Goal: Task Accomplishment & Management: Use online tool/utility

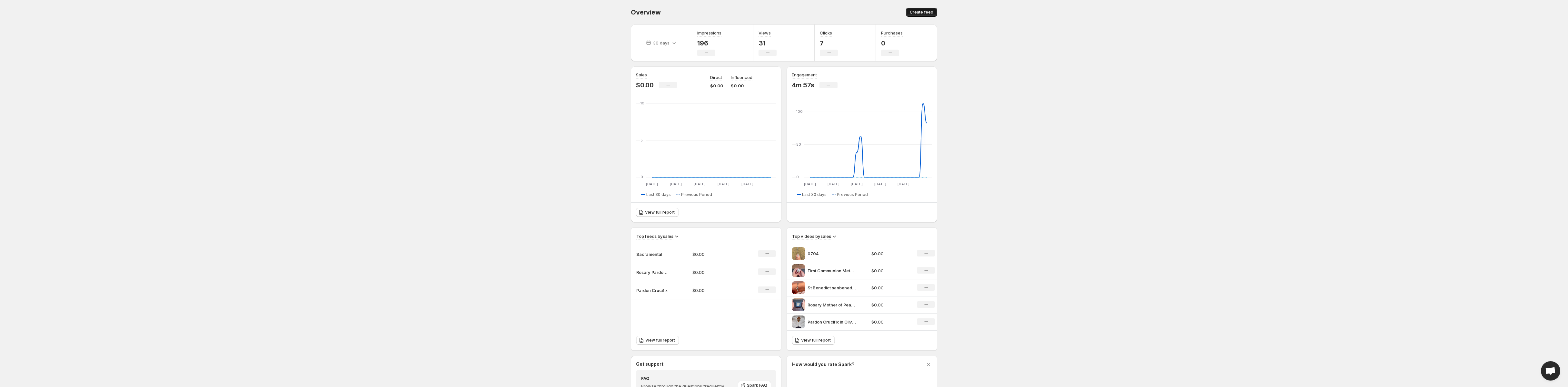
click at [929, 14] on span "Create feed" at bounding box center [921, 12] width 24 height 5
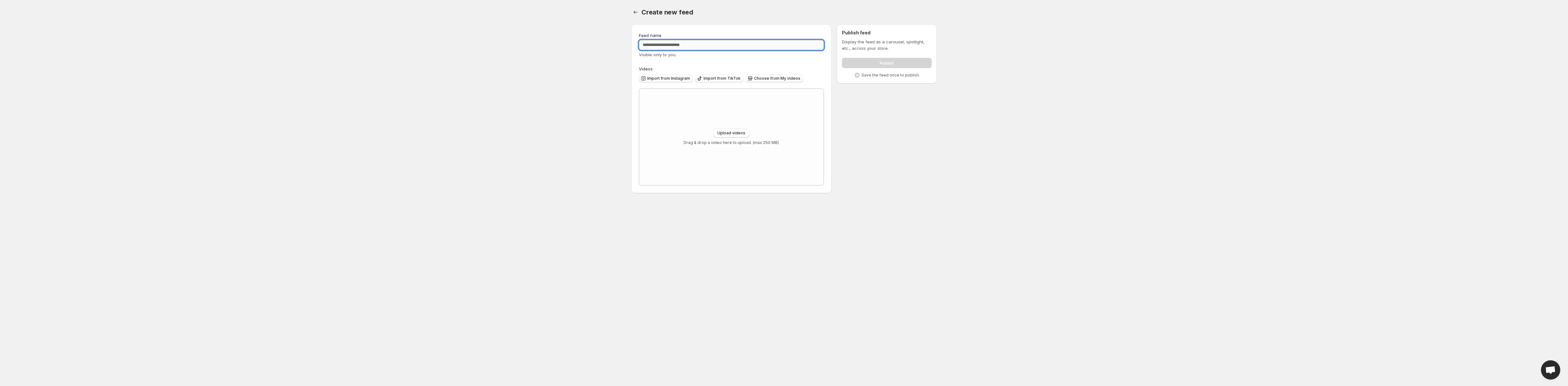
click at [658, 47] on input "Feed name" at bounding box center [732, 45] width 185 height 10
type input "**********"
click at [740, 135] on span "Upload videos" at bounding box center [731, 133] width 28 height 5
type input "**********"
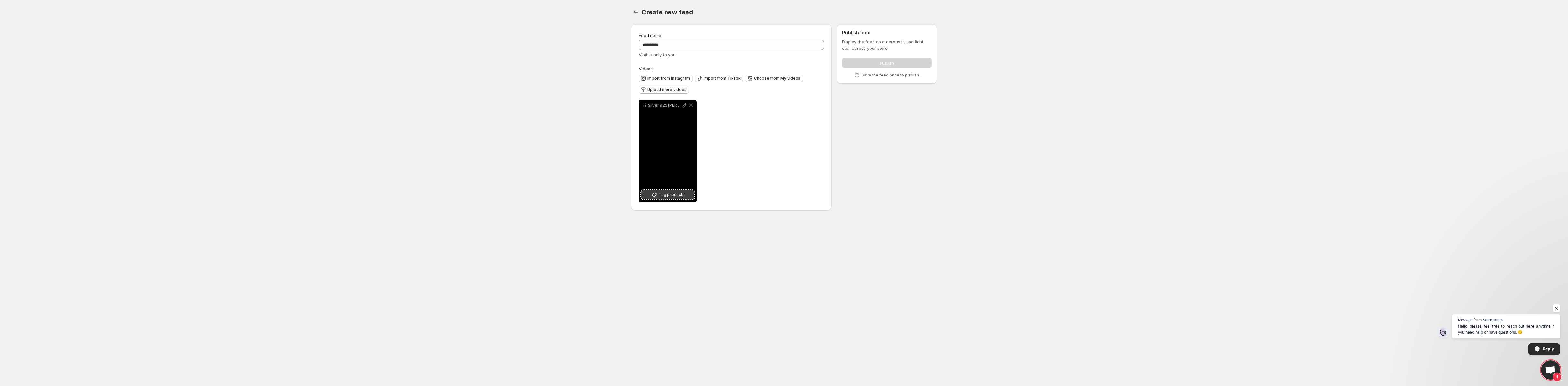
click at [666, 195] on span "Tag products" at bounding box center [672, 195] width 26 height 6
click at [745, 122] on div "**********" at bounding box center [732, 151] width 185 height 103
click at [762, 141] on div "**********" at bounding box center [732, 151] width 185 height 103
click at [690, 65] on label "Videos" at bounding box center [732, 68] width 185 height 6
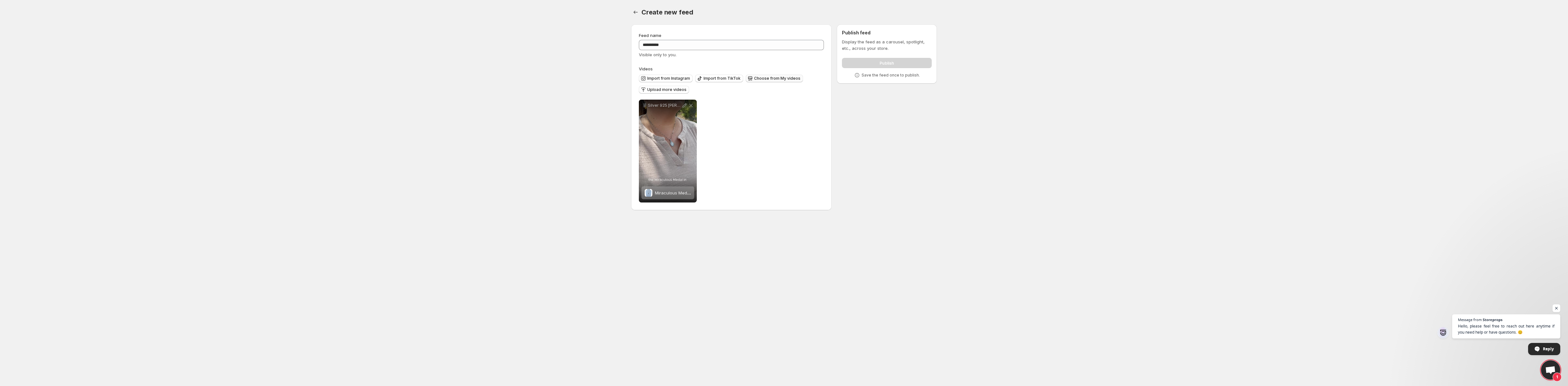
click at [773, 79] on span "Choose from My videos" at bounding box center [777, 78] width 46 height 5
click at [658, 88] on span "Upload more videos" at bounding box center [666, 90] width 39 height 5
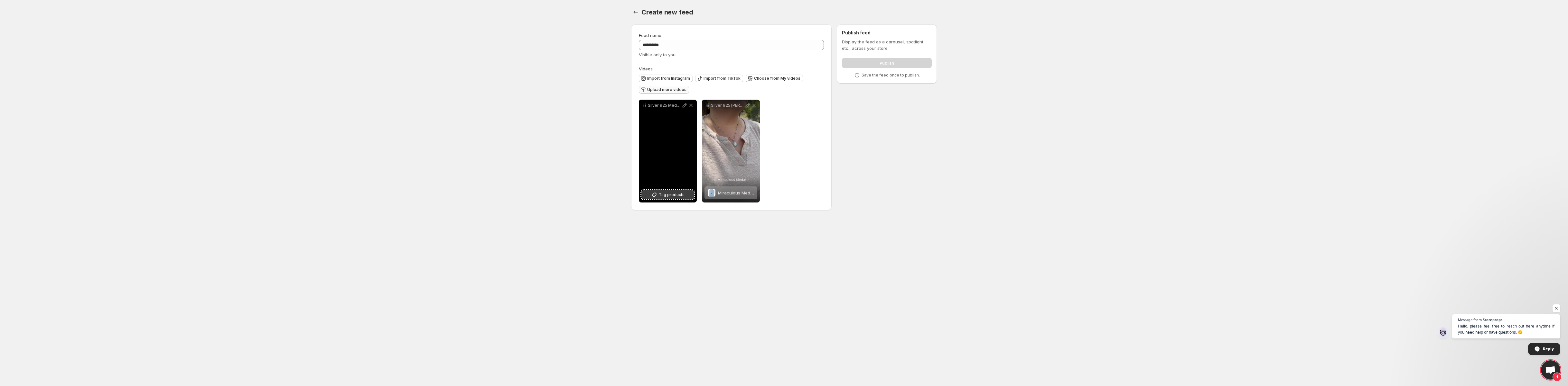
click at [654, 192] on icon at bounding box center [654, 195] width 6 height 6
click at [667, 194] on span "Tag products" at bounding box center [672, 195] width 26 height 6
click at [655, 90] on span "Upload more videos" at bounding box center [666, 90] width 39 height 5
click at [653, 87] on span "Upload more videos" at bounding box center [666, 90] width 39 height 5
click at [662, 89] on span "Upload more videos" at bounding box center [666, 90] width 39 height 5
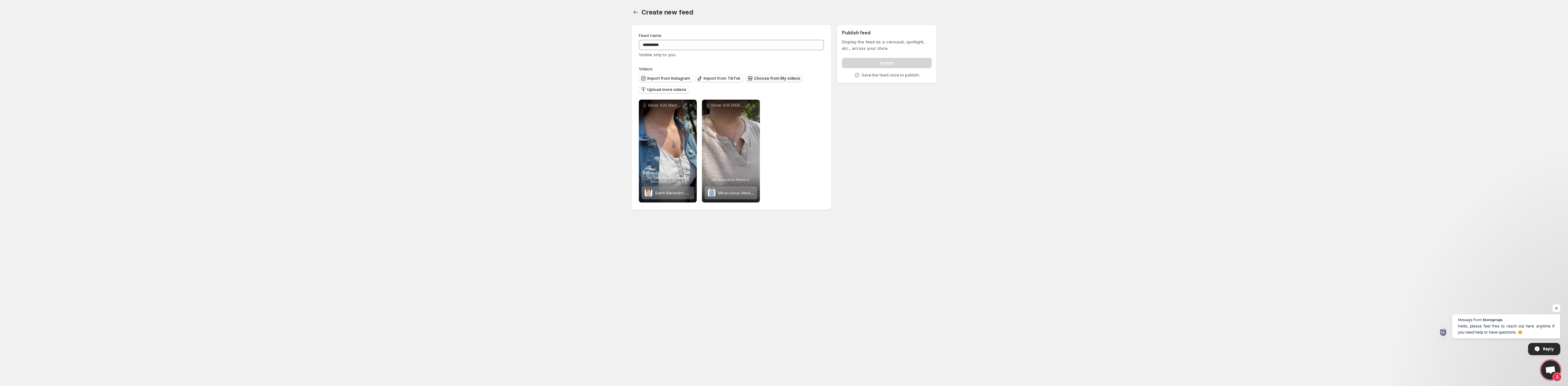
click at [770, 75] on button "Choose from My videos" at bounding box center [774, 78] width 58 height 8
click at [675, 90] on span "Upload more videos" at bounding box center [666, 90] width 39 height 5
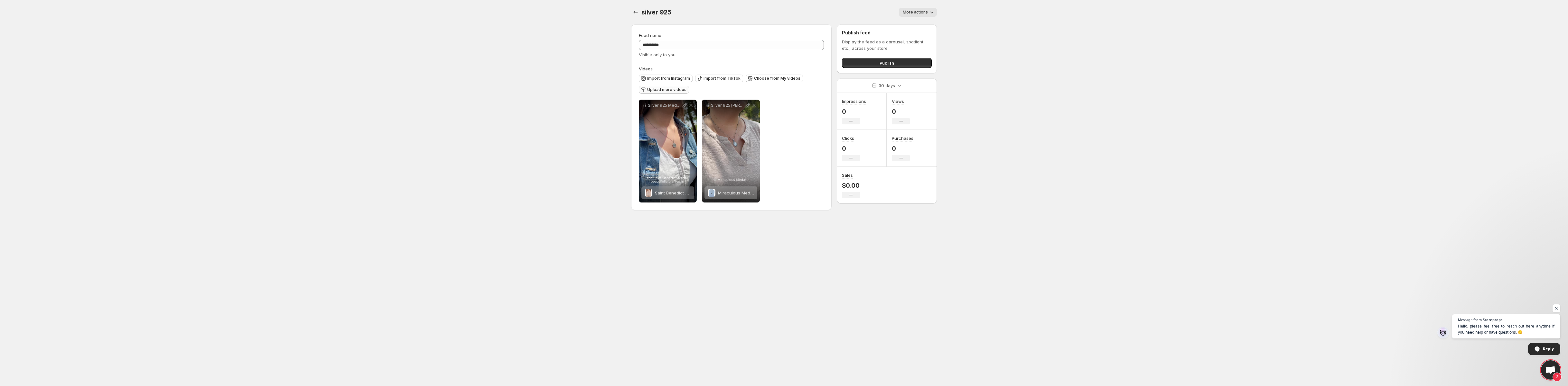
click at [658, 87] on span "Upload more videos" at bounding box center [666, 90] width 39 height 5
click at [925, 14] on span "More actions" at bounding box center [915, 12] width 25 height 5
click at [910, 25] on span "Delete" at bounding box center [910, 26] width 13 height 5
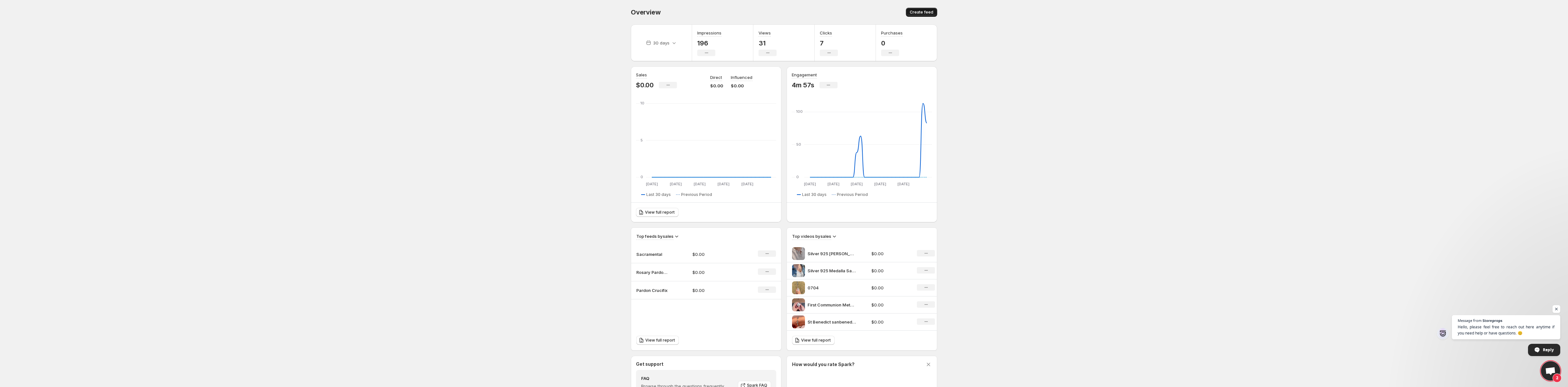
click at [924, 14] on span "Create feed" at bounding box center [921, 12] width 24 height 5
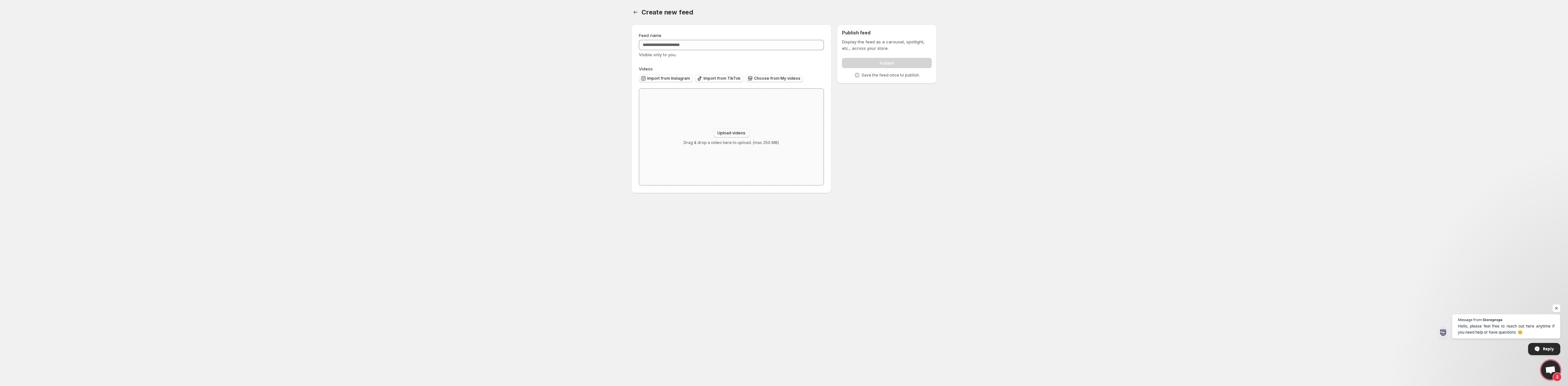
click at [735, 129] on button "Upload videos" at bounding box center [732, 133] width 36 height 9
type input "**********"
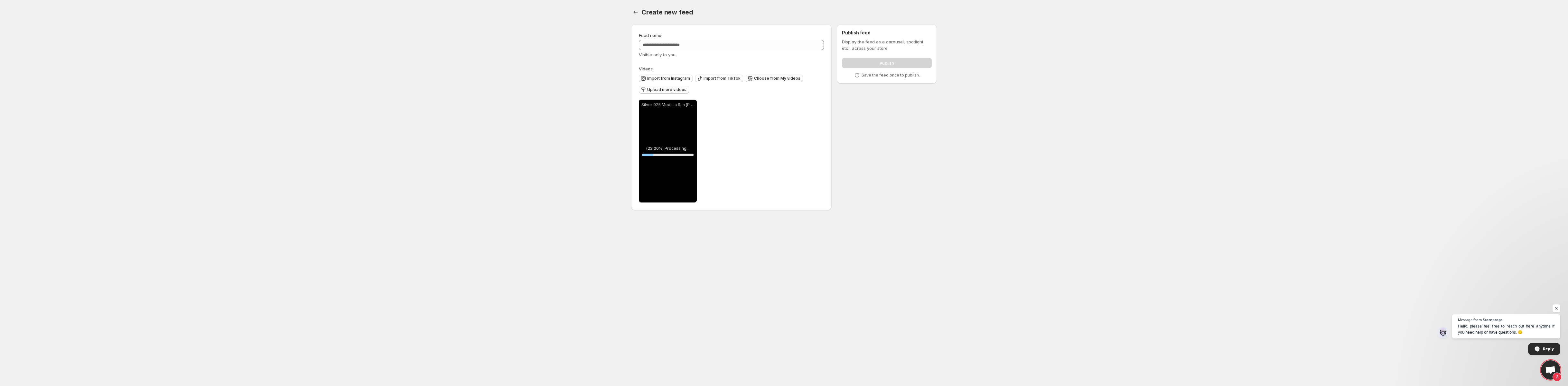
click at [770, 80] on span "Choose from My videos" at bounding box center [777, 78] width 46 height 5
click at [659, 89] on span "Upload more videos" at bounding box center [666, 90] width 39 height 5
click at [784, 77] on span "Choose from My videos" at bounding box center [777, 78] width 46 height 5
click at [639, 11] on button "Settings" at bounding box center [636, 12] width 9 height 9
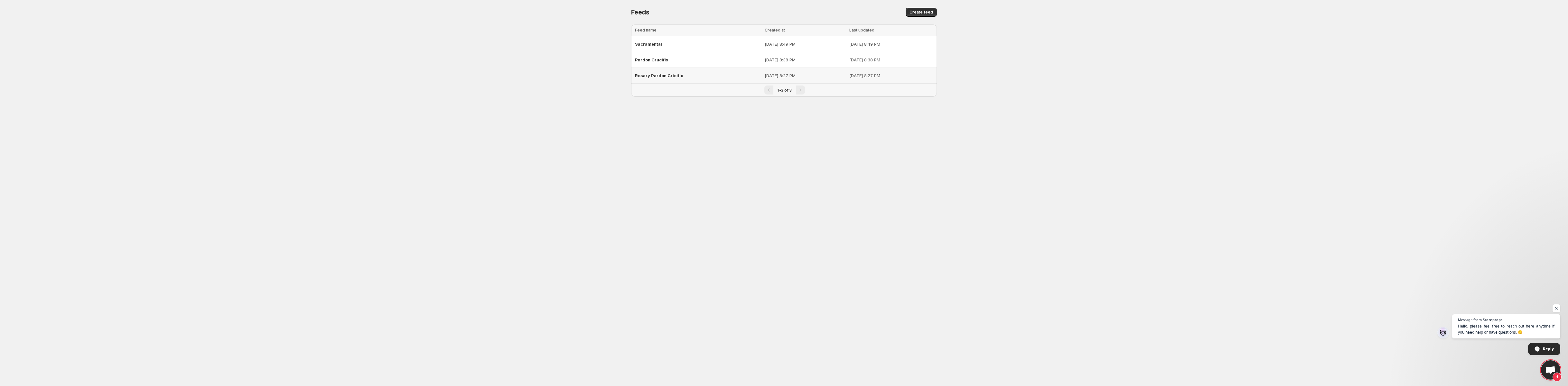
click at [662, 76] on span "Rosary Pardon Cricifix" at bounding box center [659, 75] width 48 height 5
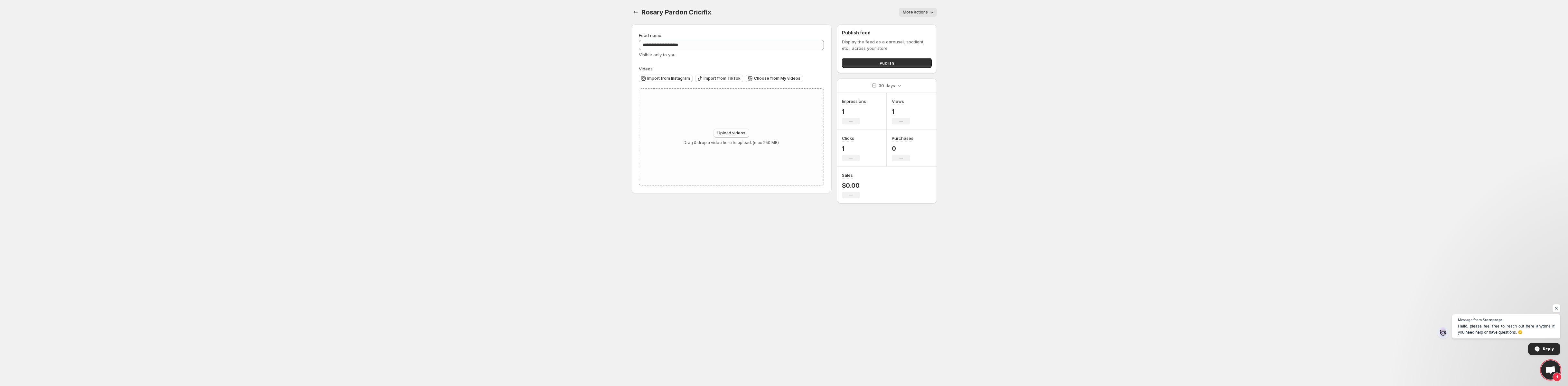
click at [928, 12] on button "More actions" at bounding box center [917, 12] width 38 height 9
click at [910, 25] on span "Delete" at bounding box center [910, 26] width 13 height 5
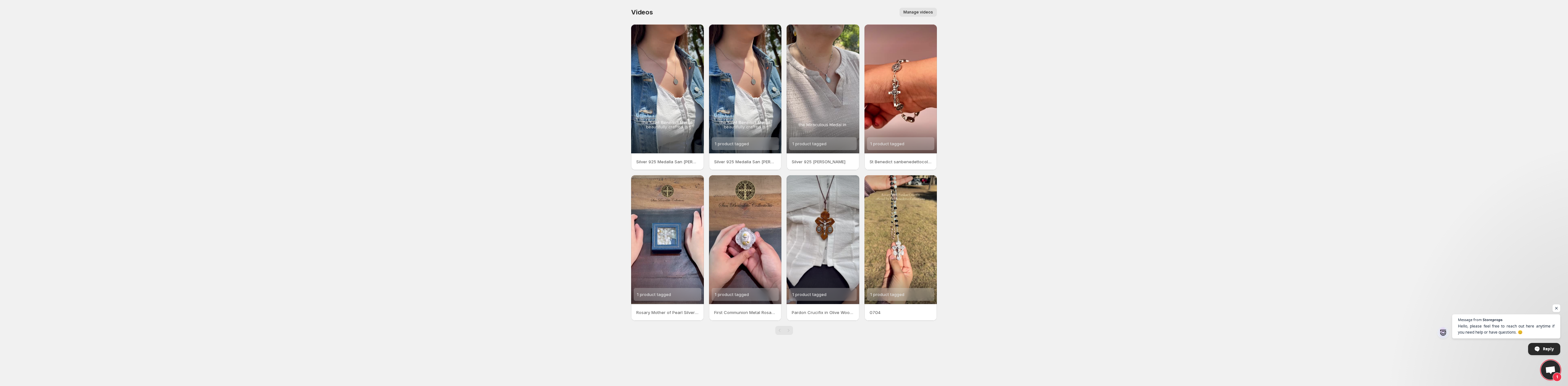
click at [923, 10] on span "Manage videos" at bounding box center [918, 12] width 30 height 5
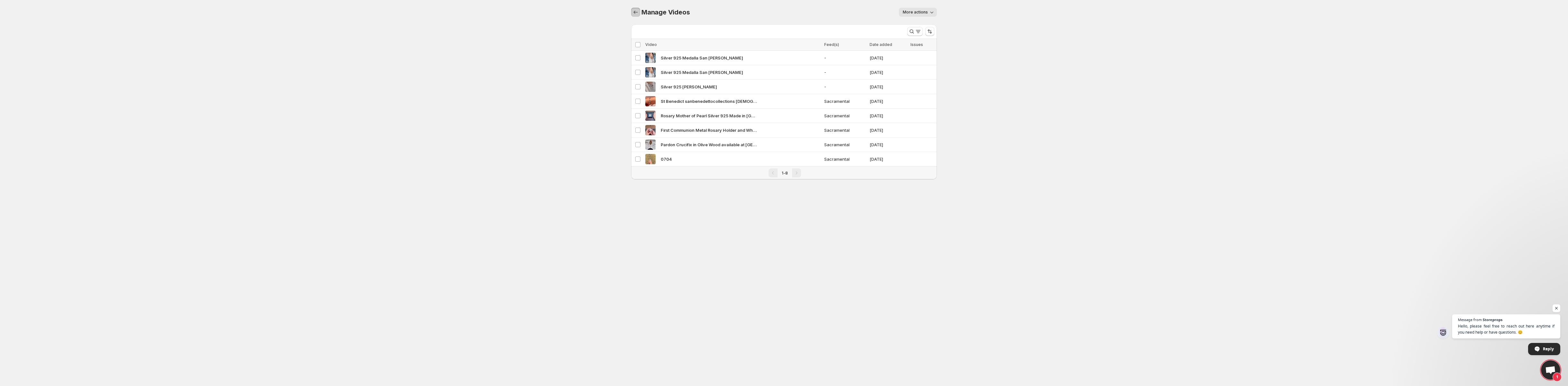
click at [635, 10] on icon "Manage Videos" at bounding box center [636, 12] width 6 height 6
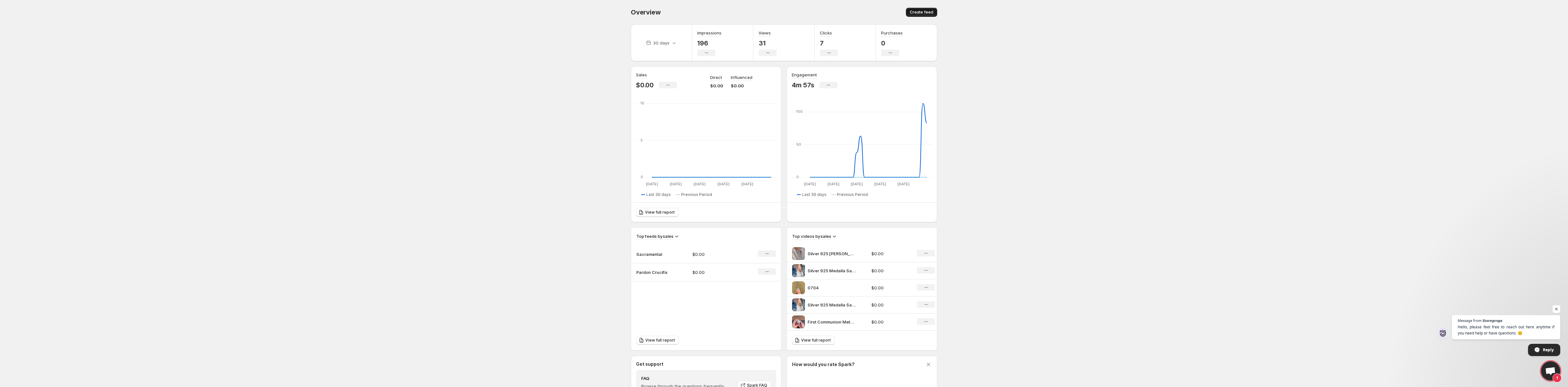
click at [926, 13] on span "Create feed" at bounding box center [921, 12] width 24 height 5
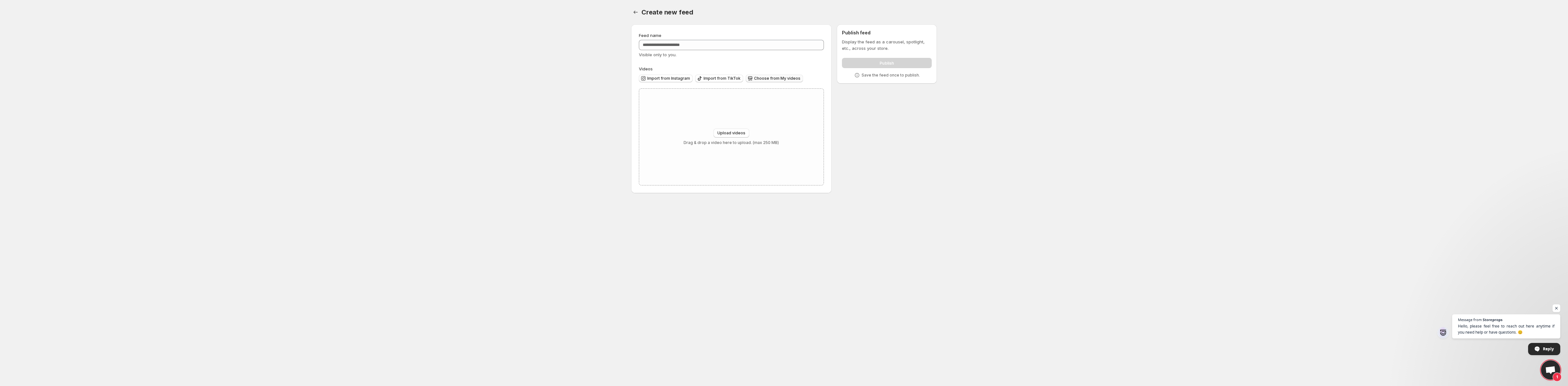
click at [774, 80] on span "Choose from My videos" at bounding box center [777, 78] width 46 height 5
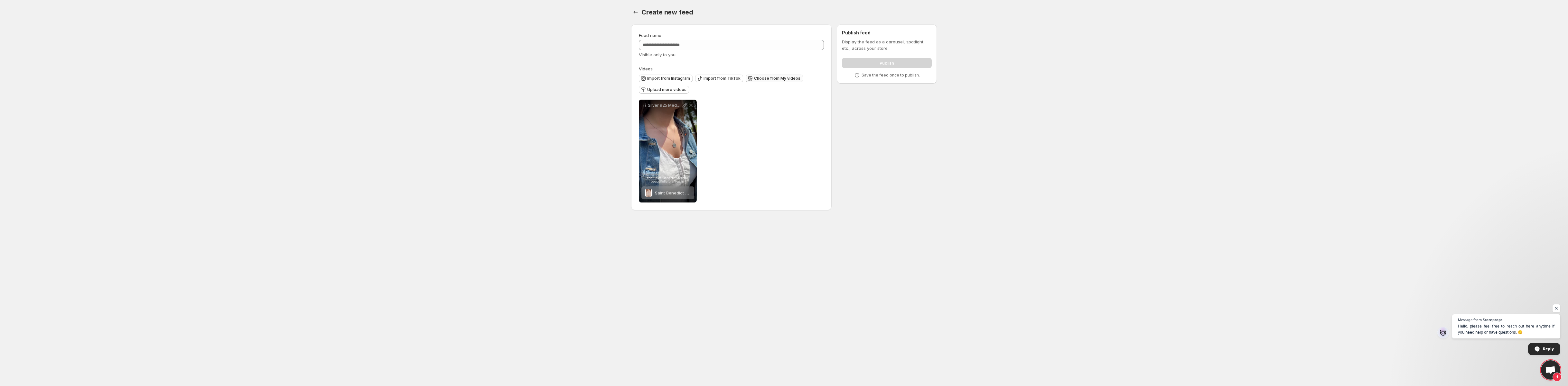
click at [772, 78] on span "Choose from My videos" at bounding box center [777, 78] width 46 height 5
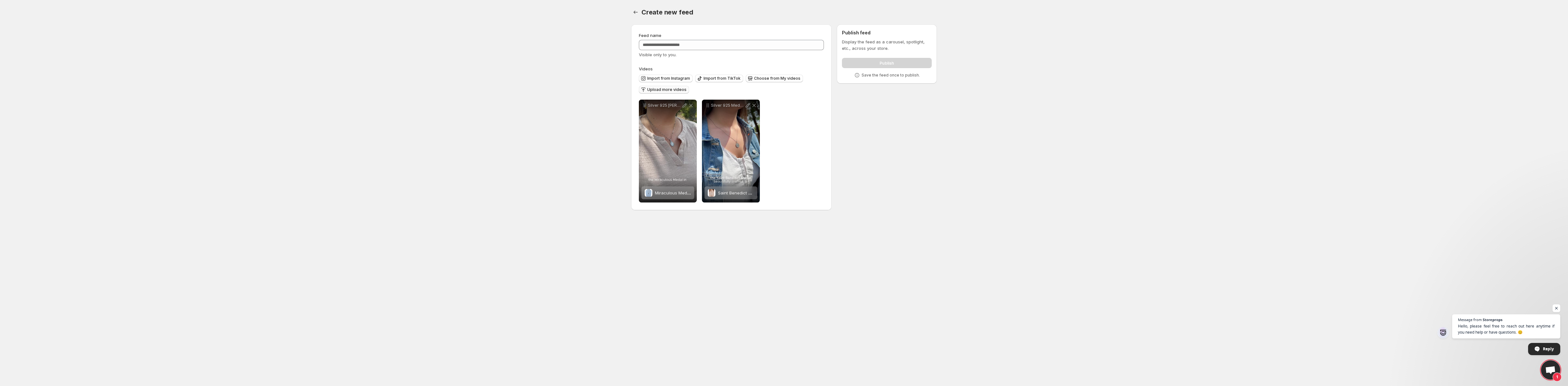
click at [658, 90] on span "Upload more videos" at bounding box center [666, 90] width 39 height 5
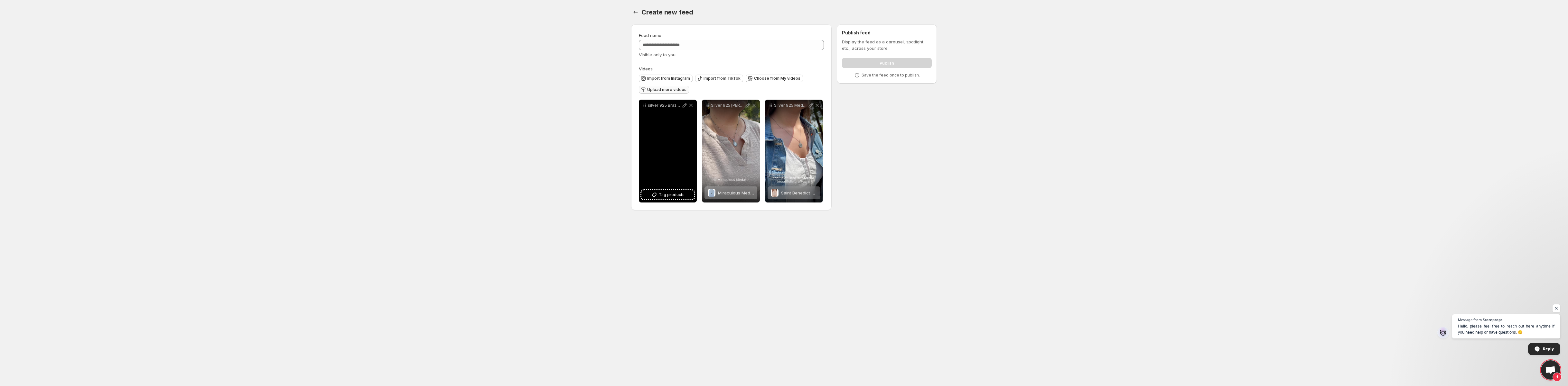
click at [665, 161] on div "silver 925 Brazalet" at bounding box center [668, 151] width 58 height 103
click at [673, 193] on span "Tag products" at bounding box center [672, 195] width 26 height 6
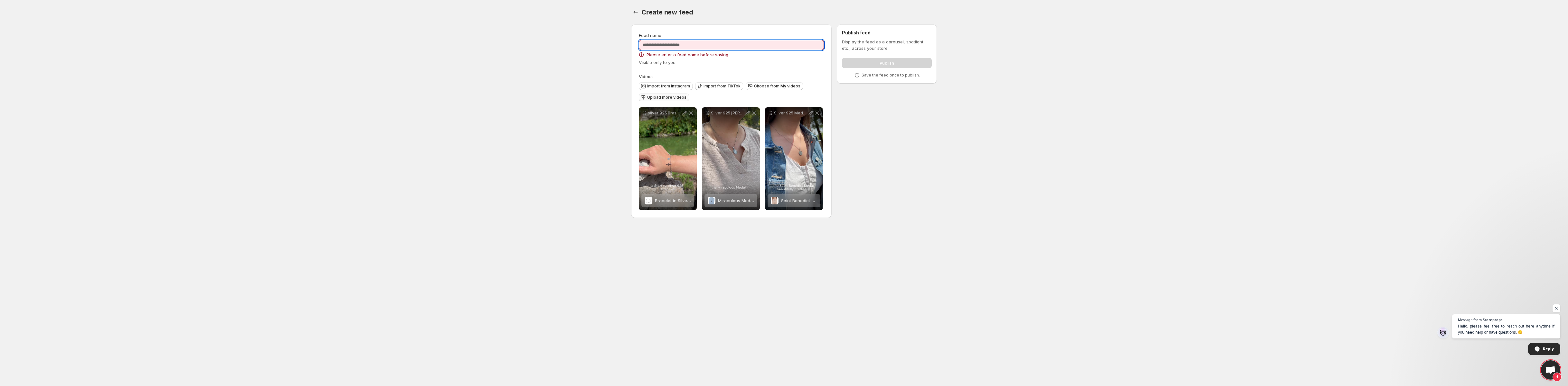
click at [665, 47] on input "Feed name" at bounding box center [732, 45] width 185 height 10
type input "**********"
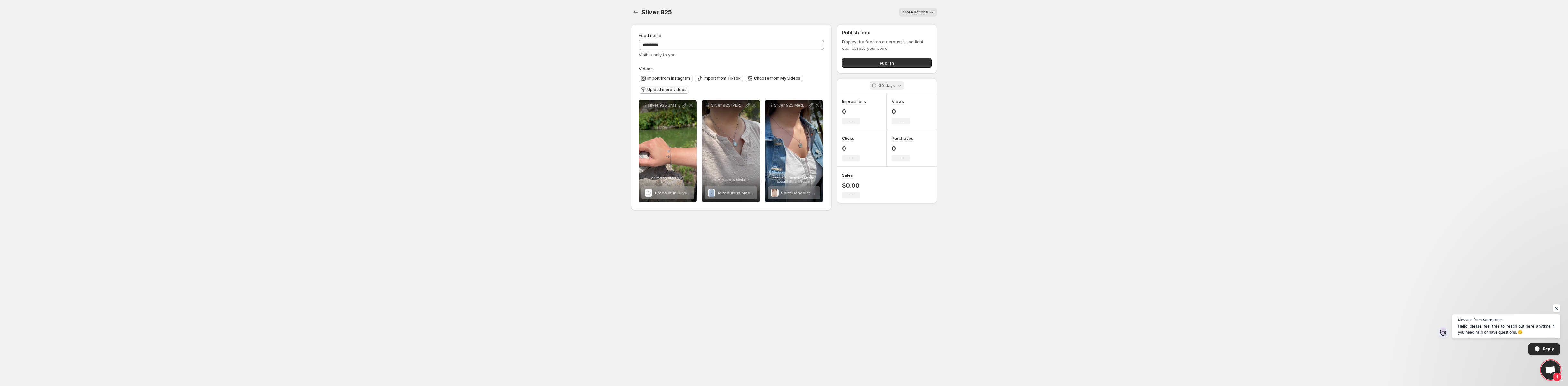
click at [895, 84] on div "30 days" at bounding box center [887, 85] width 34 height 9
click at [1051, 178] on span "29" at bounding box center [1053, 177] width 6 height 5
type input "**********"
click at [1062, 116] on icon "Show next month, September 2025" at bounding box center [1065, 117] width 6 height 6
click at [1062, 116] on icon "Show next month, October 2025" at bounding box center [1065, 117] width 6 height 6
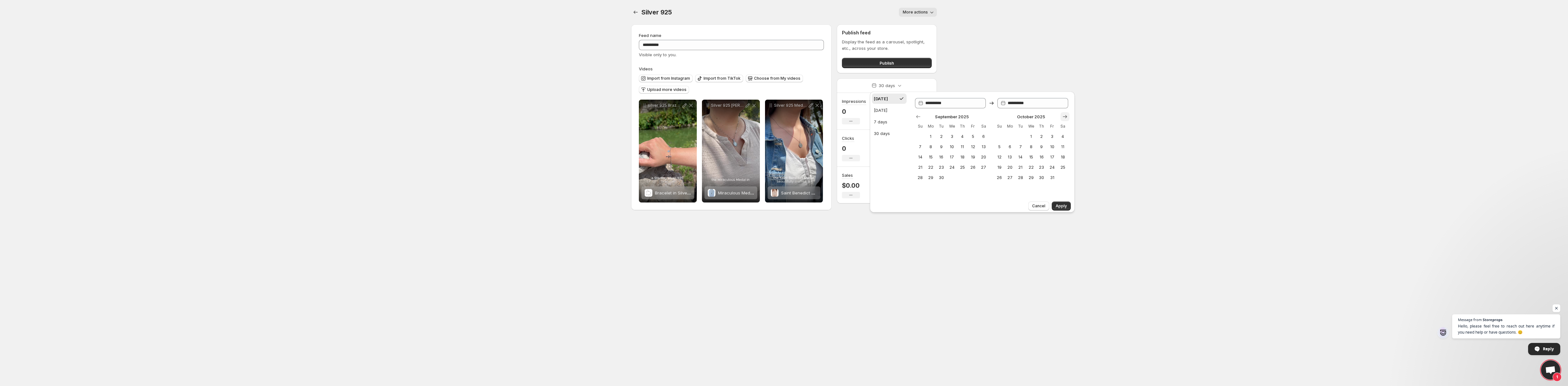
click at [1062, 116] on icon "Show next month, November 2025" at bounding box center [1065, 117] width 6 height 6
click at [1063, 119] on icon "Show next month, December 2025" at bounding box center [1065, 117] width 6 height 6
click at [1032, 178] on span "31" at bounding box center [1031, 177] width 6 height 5
type input "**********"
click at [1064, 207] on span "Apply" at bounding box center [1061, 206] width 11 height 5
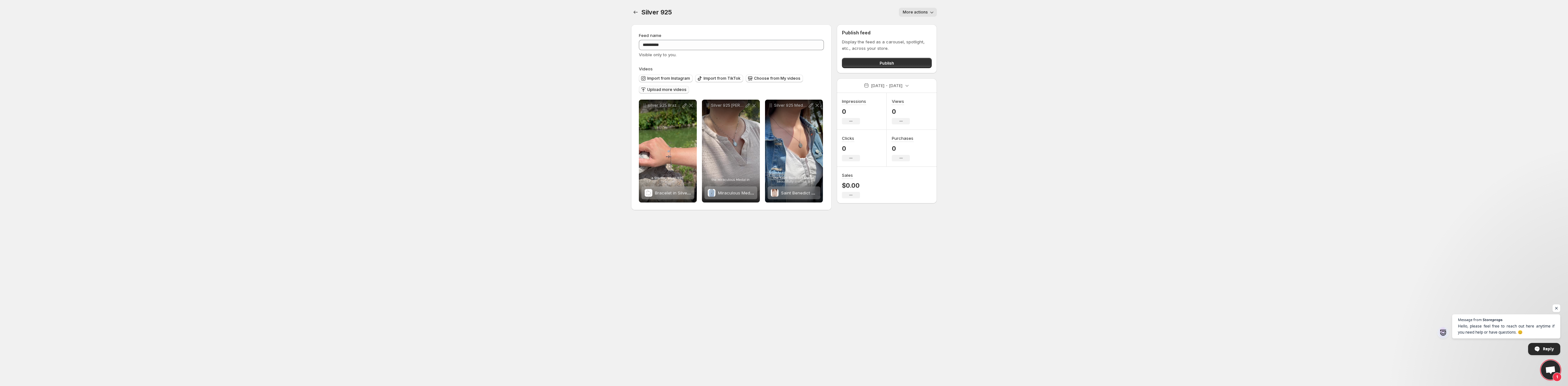
click at [669, 90] on span "Upload more videos" at bounding box center [666, 90] width 39 height 5
click at [661, 91] on span "Upload more videos" at bounding box center [666, 90] width 39 height 5
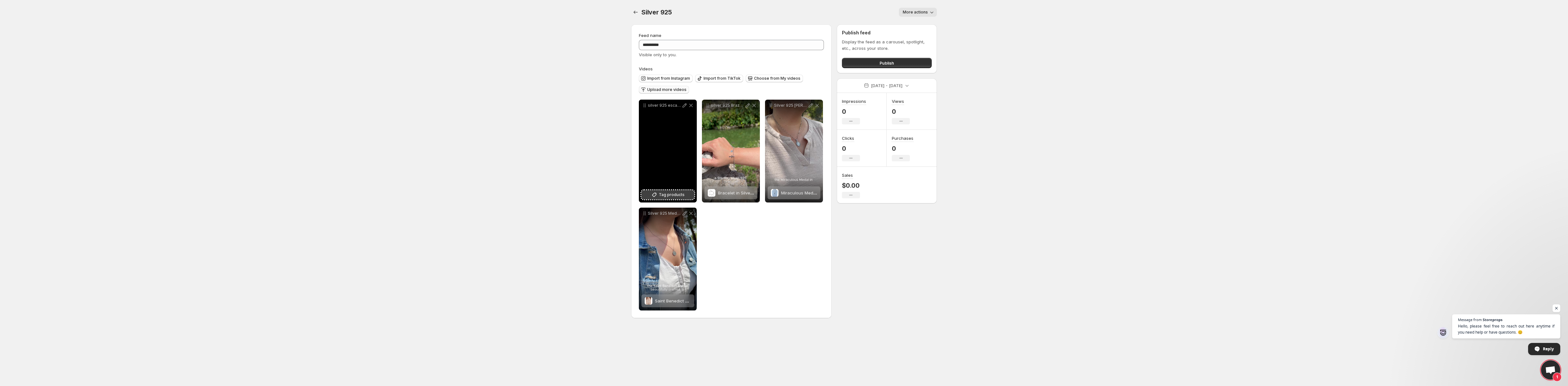
click at [675, 192] on span "Tag products" at bounding box center [672, 195] width 26 height 6
click at [893, 63] on span "Publish" at bounding box center [887, 63] width 14 height 6
